Goal: Task Accomplishment & Management: Manage account settings

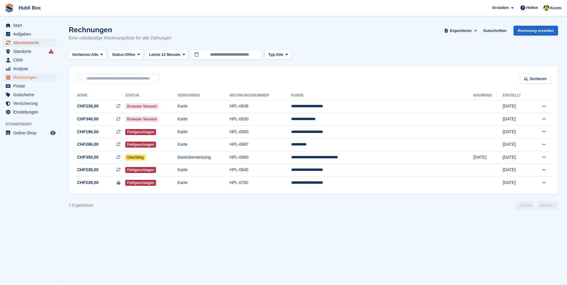
click at [18, 40] on span "Abonnements" at bounding box center [31, 43] width 36 height 8
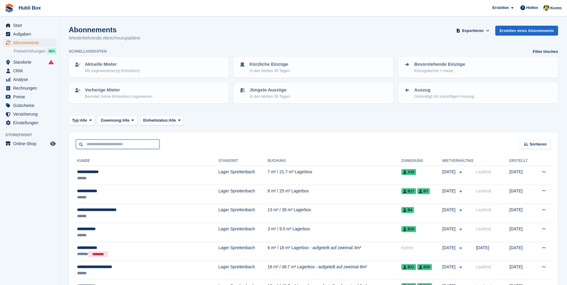
click at [100, 146] on input "text" at bounding box center [118, 145] width 84 height 10
type input "*****"
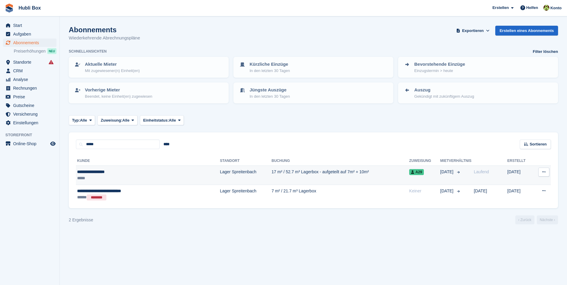
click at [90, 171] on div "**********" at bounding box center [127, 172] width 101 height 6
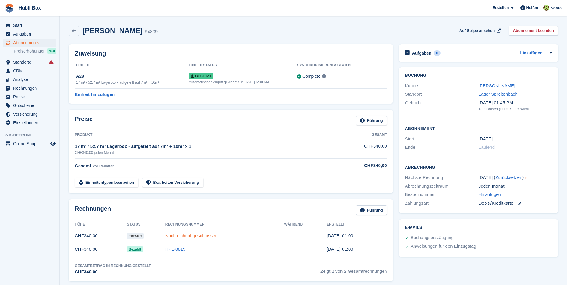
click at [205, 236] on link "Noch nicht abgeschlossen" at bounding box center [191, 235] width 52 height 5
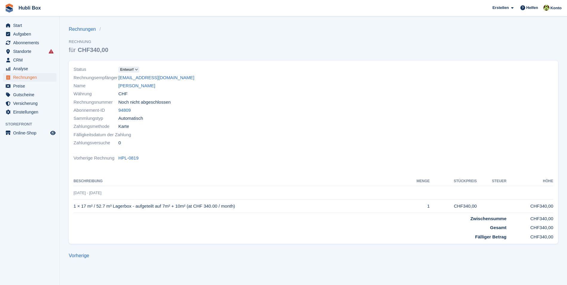
click at [130, 69] on span "Entwurf" at bounding box center [126, 69] width 13 height 5
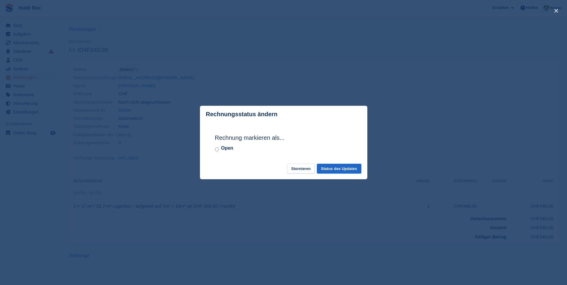
click at [225, 149] on label "Open" at bounding box center [227, 148] width 12 height 7
click at [335, 169] on button "Status des Updates" at bounding box center [339, 169] width 45 height 10
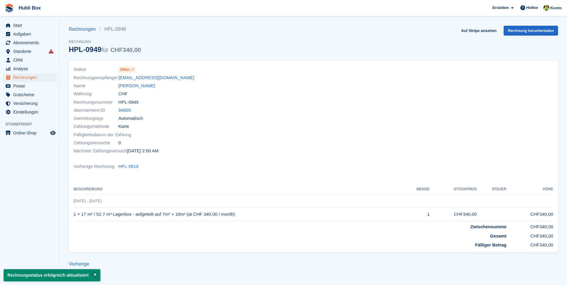
click at [131, 71] on span at bounding box center [132, 69] width 5 height 5
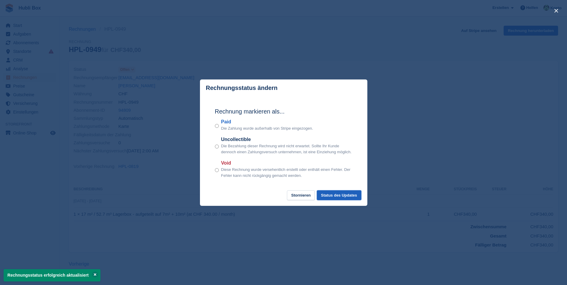
click at [334, 196] on button "Status des Updates" at bounding box center [339, 195] width 45 height 10
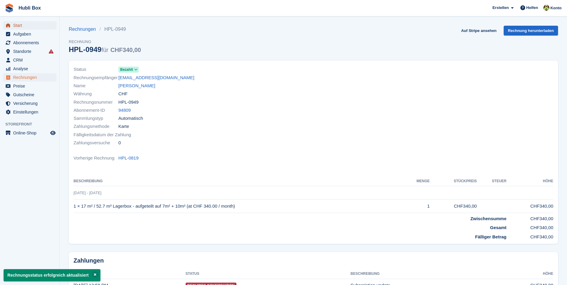
click at [21, 23] on span "Start" at bounding box center [31, 25] width 36 height 8
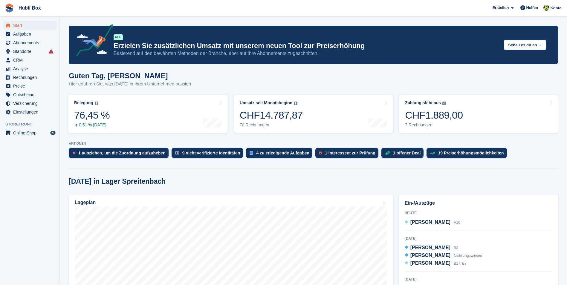
click at [327, 87] on div "Guten Tag, Luca Hier erfahren Sie, was heute in Ihrem Unternehmen passiert" at bounding box center [313, 83] width 489 height 23
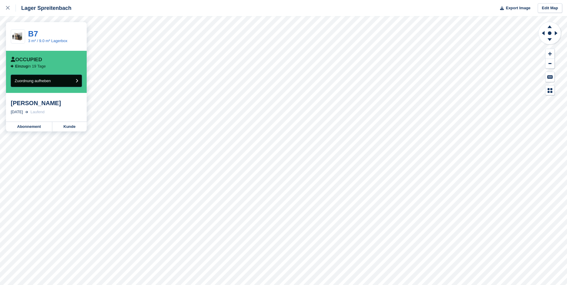
click at [65, 86] on button "Zuordnung aufheben" at bounding box center [46, 81] width 71 height 12
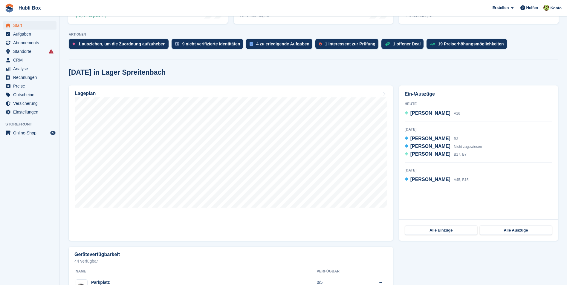
scroll to position [120, 0]
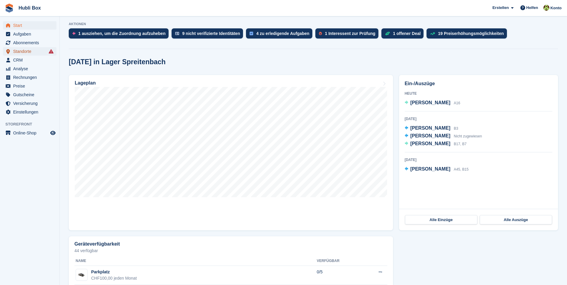
click at [28, 53] on span "Standorte" at bounding box center [31, 51] width 36 height 8
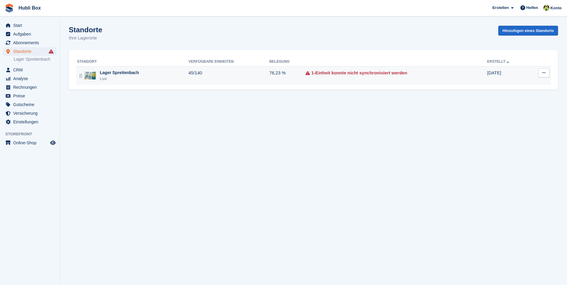
click at [121, 68] on td "Lager Spreitenbach Live" at bounding box center [132, 75] width 112 height 19
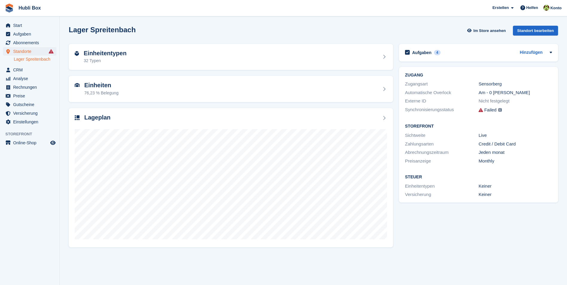
click at [170, 56] on div "Einheitentypen 32 Typen" at bounding box center [231, 57] width 312 height 14
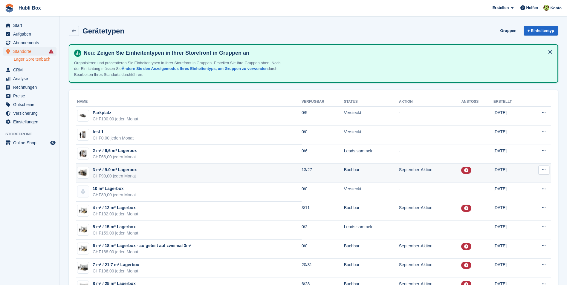
click at [122, 174] on div "CHF99,00 jeden Monat" at bounding box center [115, 176] width 44 height 6
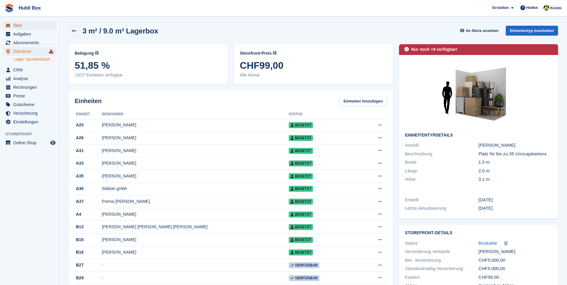
click at [16, 27] on span "Start" at bounding box center [31, 25] width 36 height 8
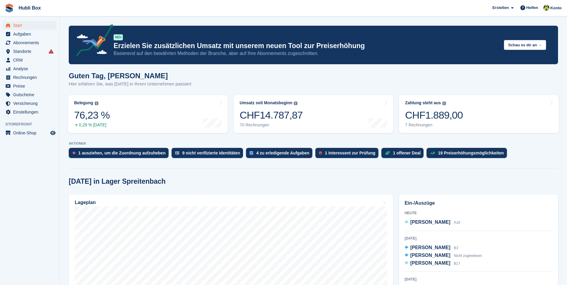
drag, startPoint x: 193, startPoint y: 27, endPoint x: 35, endPoint y: 200, distance: 233.6
click at [35, 200] on aside "Start Aufgaben Abonnements Abonnements Abonnements Preiserhöhungen NEU Preiserh…" at bounding box center [29, 143] width 59 height 255
click at [25, 37] on span "Aufgaben" at bounding box center [31, 34] width 36 height 8
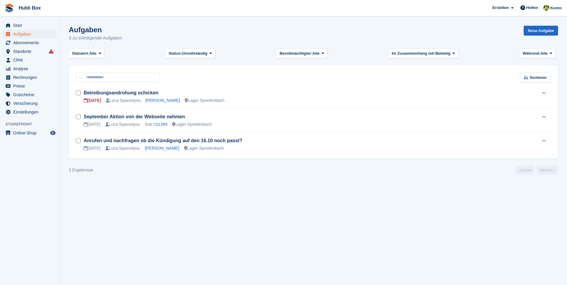
drag, startPoint x: 146, startPoint y: 206, endPoint x: 127, endPoint y: 210, distance: 19.2
click at [127, 210] on section "' B7 aus dem Vertrag nehmen. Hat dann nur noch ZUgang zur B17 ' markiert mit vo…" at bounding box center [313, 142] width 507 height 285
drag, startPoint x: 127, startPoint y: 210, endPoint x: 107, endPoint y: 205, distance: 20.0
click at [107, 205] on section "' B7 aus dem Vertrag nehmen. Hat dann nur noch ZUgang zur B17 ' markiert mit vo…" at bounding box center [313, 142] width 507 height 285
click at [27, 60] on span "CRM" at bounding box center [31, 60] width 36 height 8
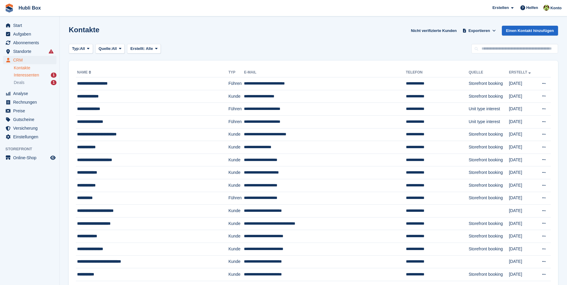
click at [31, 76] on span "Interessenten" at bounding box center [26, 75] width 25 height 6
